Goal: Task Accomplishment & Management: Use online tool/utility

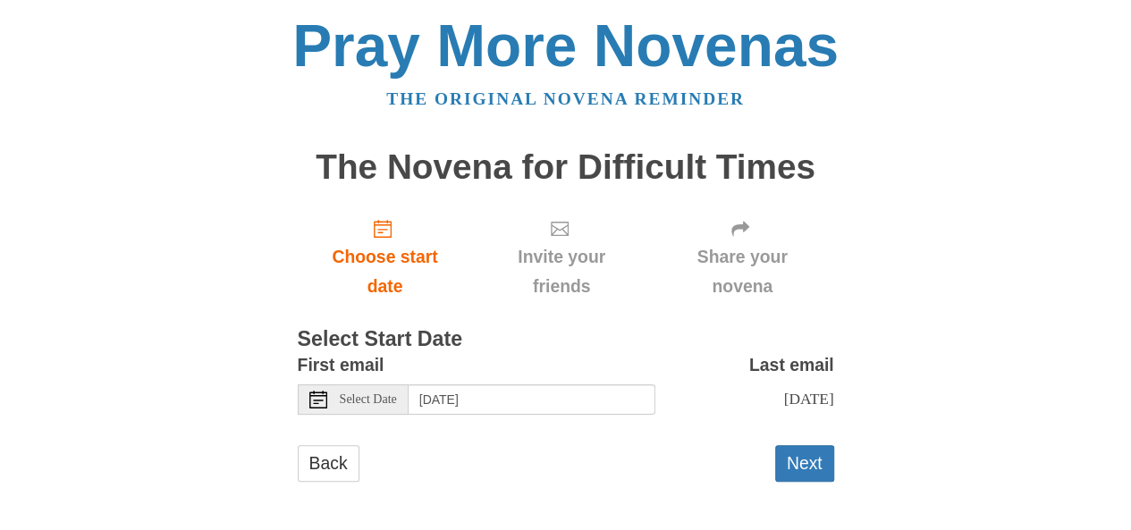
scroll to position [4, 0]
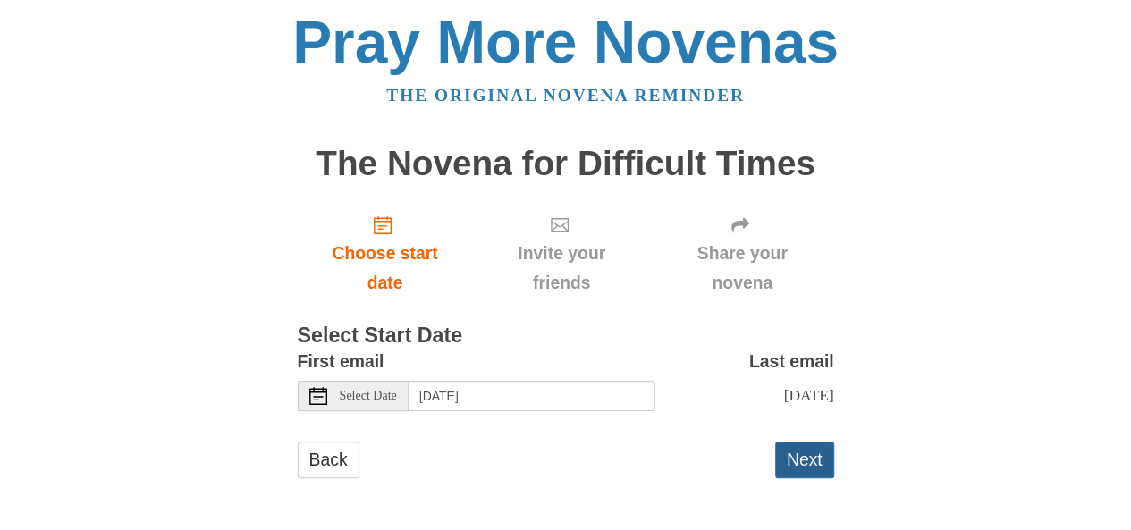
click at [797, 453] on button "Next" at bounding box center [804, 460] width 59 height 37
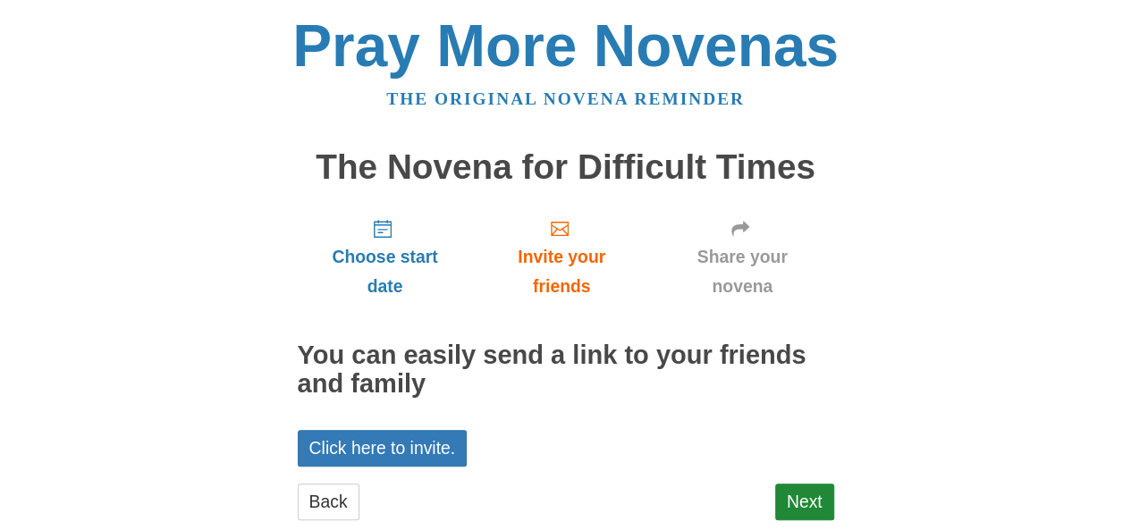
scroll to position [41, 0]
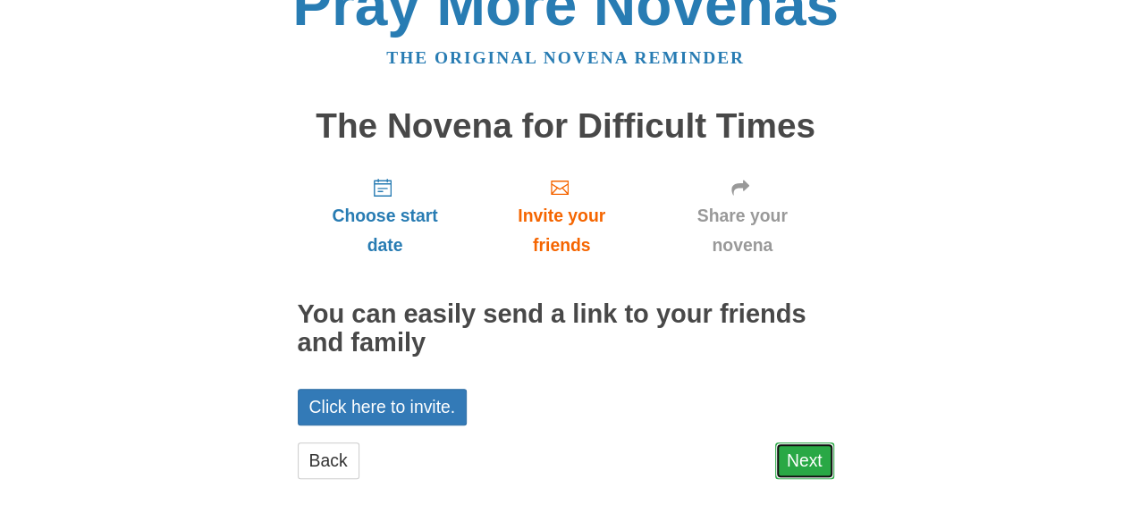
click at [800, 453] on link "Next" at bounding box center [804, 460] width 59 height 37
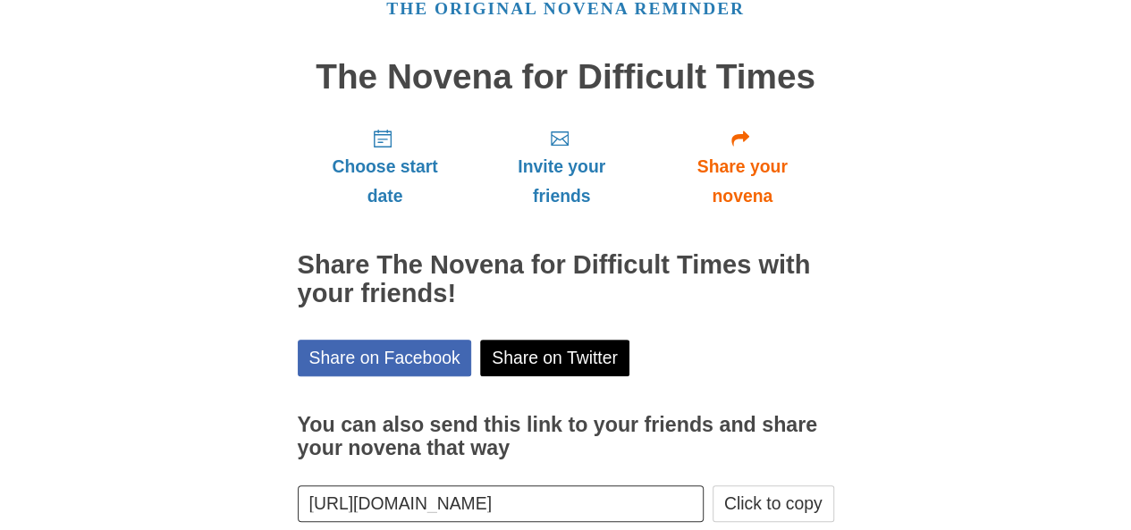
scroll to position [186, 0]
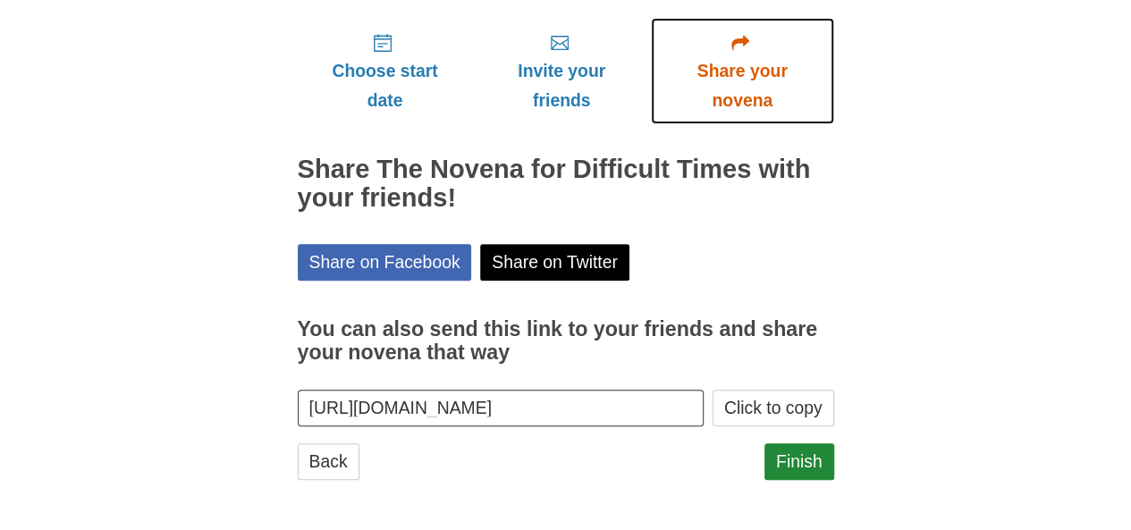
click at [767, 74] on span "Share your novena" at bounding box center [742, 85] width 147 height 59
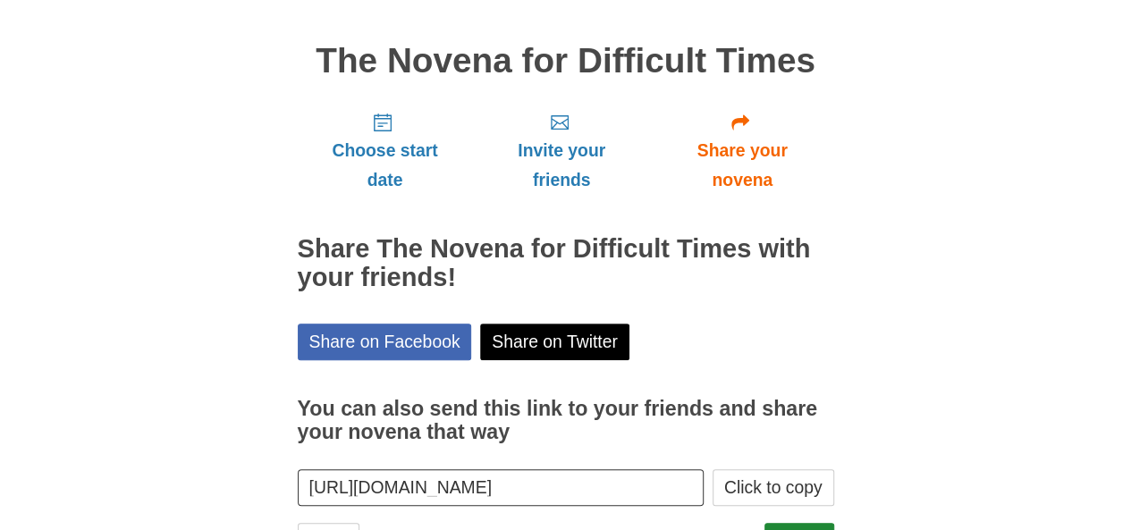
scroll to position [186, 0]
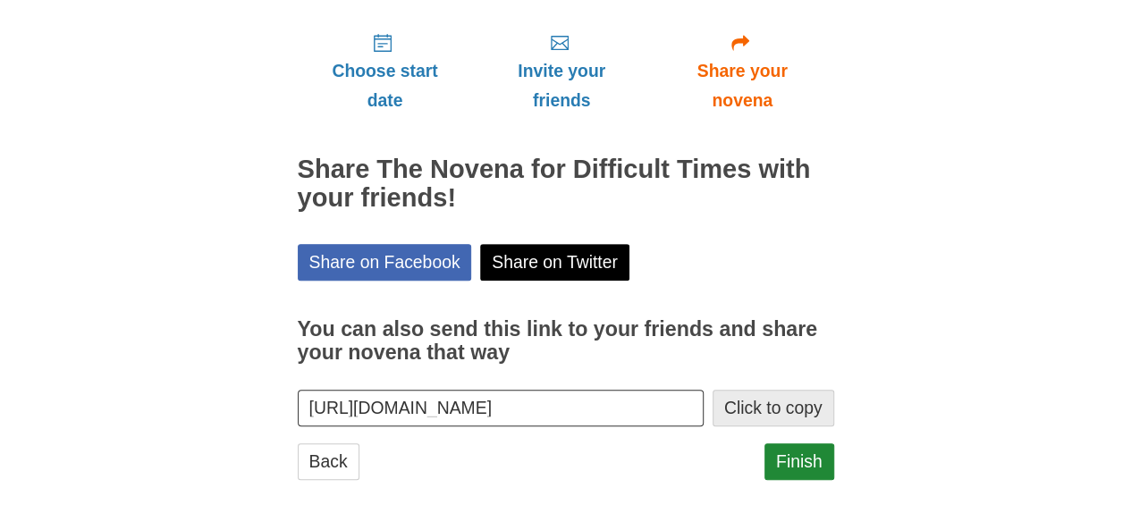
click at [782, 405] on button "Click to copy" at bounding box center [773, 408] width 122 height 37
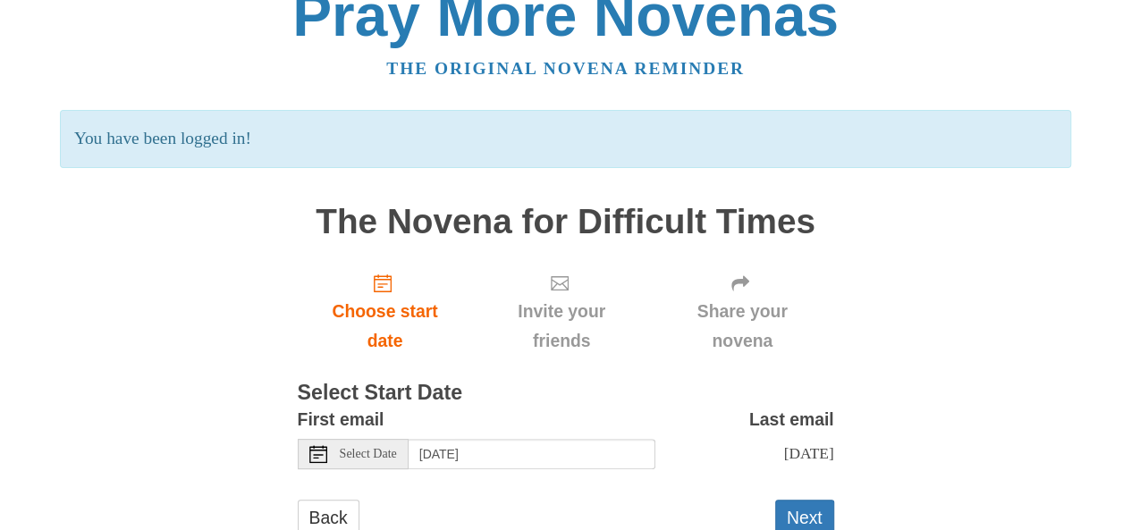
scroll to position [88, 0]
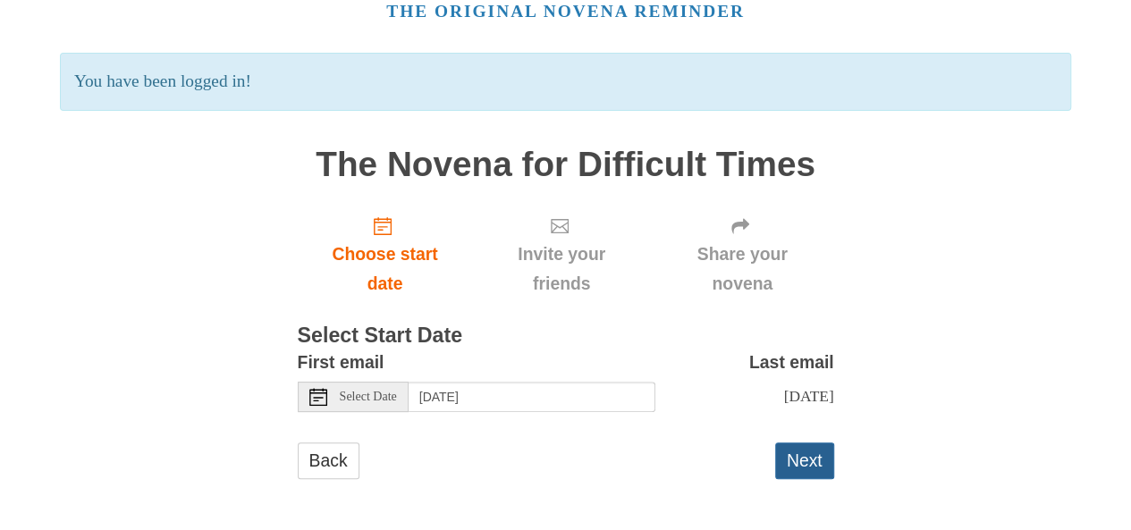
click at [813, 453] on button "Next" at bounding box center [804, 460] width 59 height 37
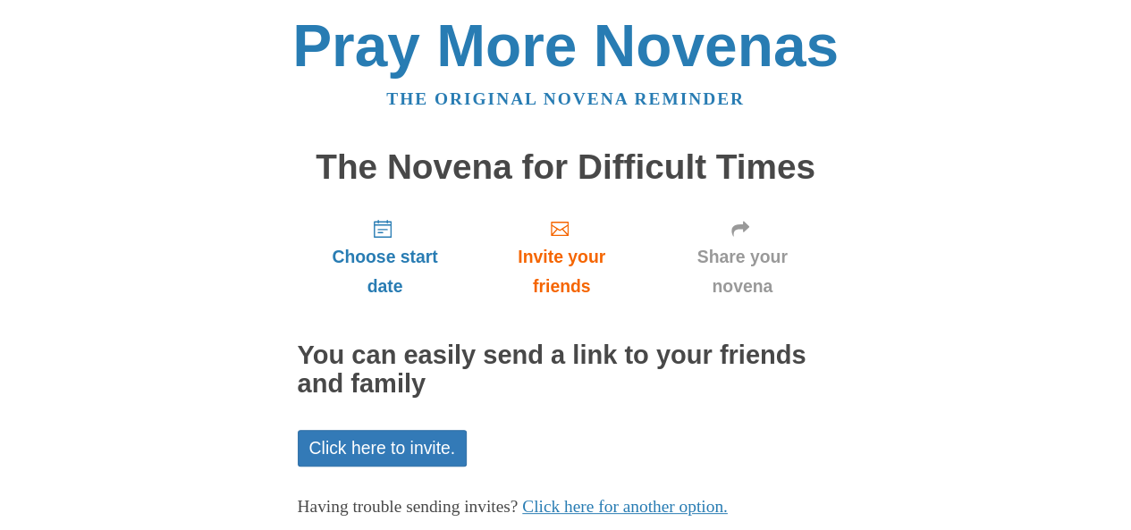
scroll to position [105, 0]
